Goal: Task Accomplishment & Management: Manage account settings

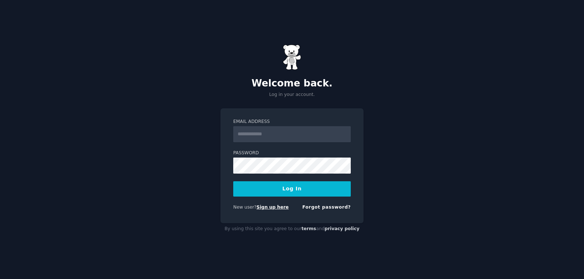
click at [272, 207] on link "Sign up here" at bounding box center [273, 207] width 32 height 5
click at [285, 188] on button "Log In" at bounding box center [292, 189] width 118 height 15
click at [271, 206] on link "Sign up here" at bounding box center [273, 207] width 32 height 5
